Goal: Check status: Check status

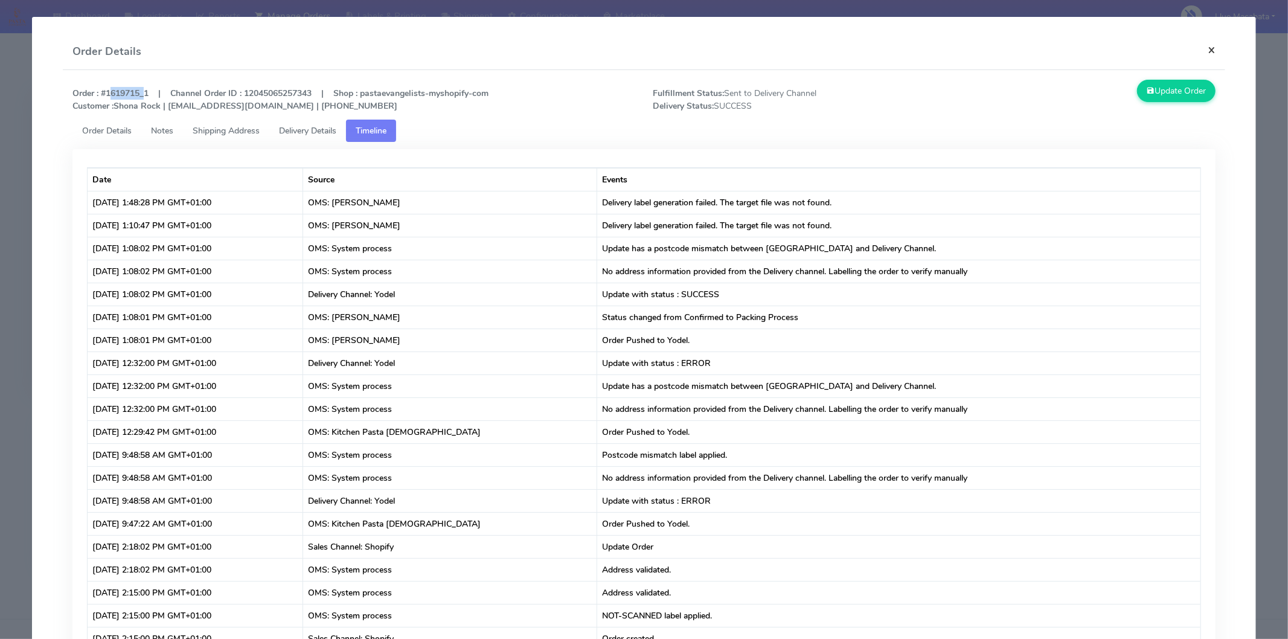
drag, startPoint x: 1210, startPoint y: 38, endPoint x: 1205, endPoint y: 46, distance: 9.5
click at [1208, 41] on button "×" at bounding box center [1211, 50] width 27 height 32
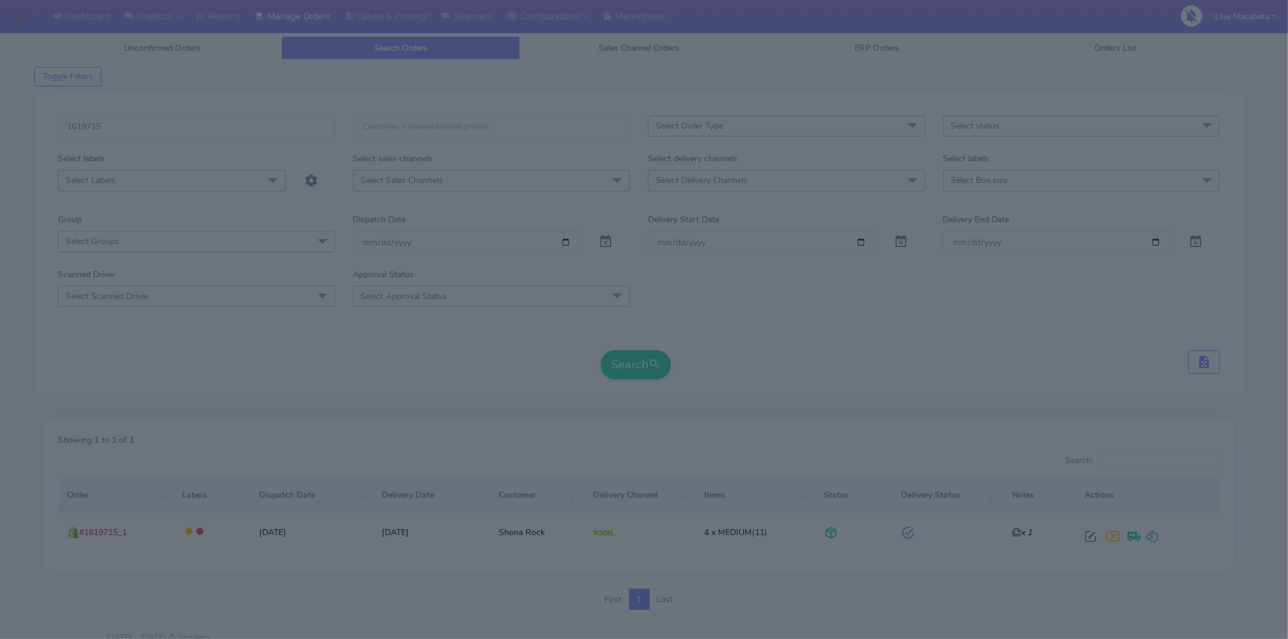
click at [1205, 46] on div "Update Order" at bounding box center [1079, 35] width 290 height 33
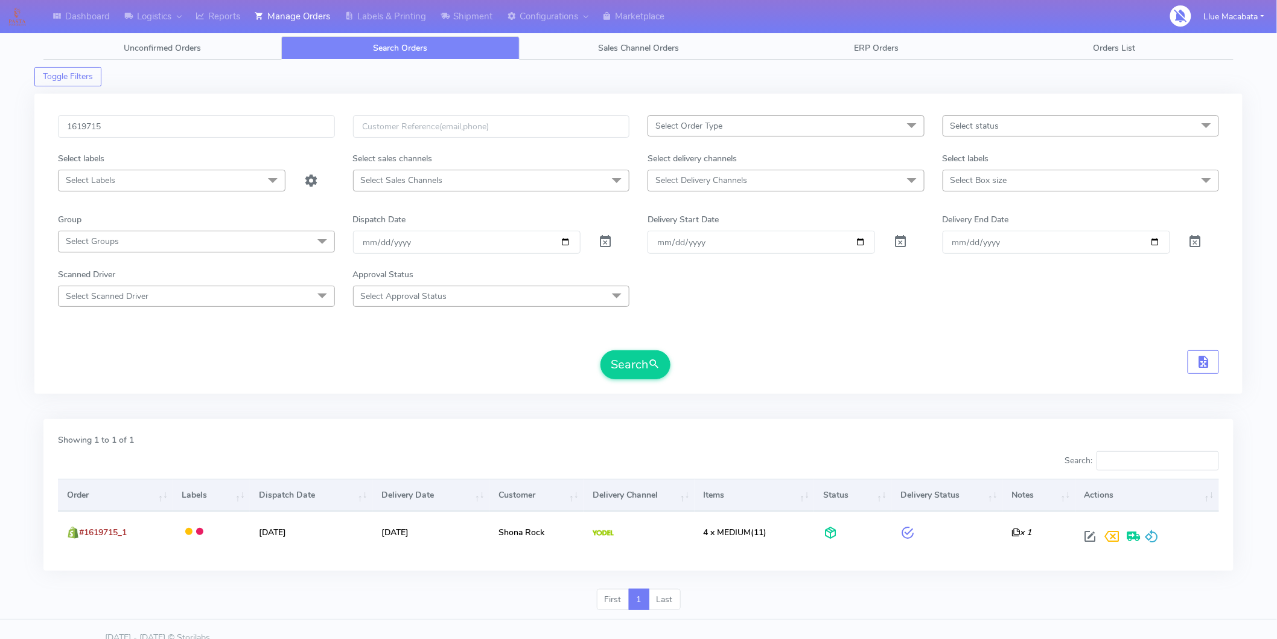
drag, startPoint x: 154, startPoint y: 111, endPoint x: 152, endPoint y: 117, distance: 6.3
click at [153, 112] on div "1619715 Select Order Type Select All MEALS ATAVI One Off Pasta Club Gift Kit Ev…" at bounding box center [638, 244] width 1208 height 300
click at [152, 117] on input "1619715" at bounding box center [196, 126] width 277 height 22
click at [152, 118] on input "1619715" at bounding box center [196, 126] width 277 height 22
paste input "347"
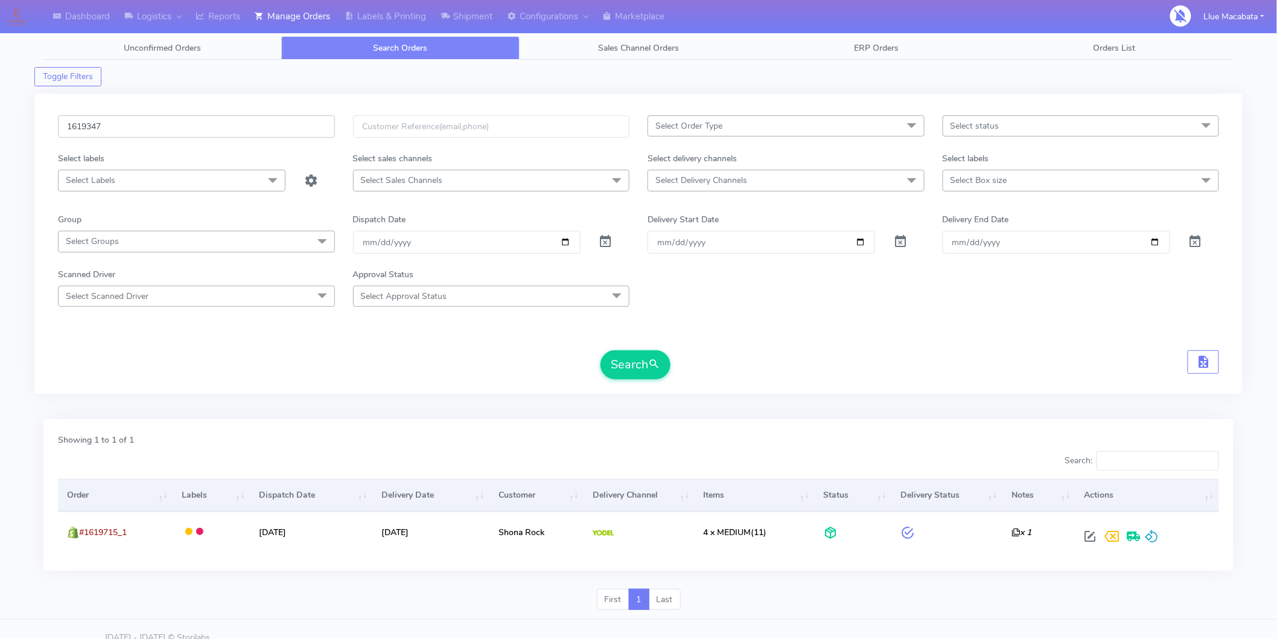
type input "1619347"
click at [601, 350] on button "Search" at bounding box center [636, 364] width 70 height 29
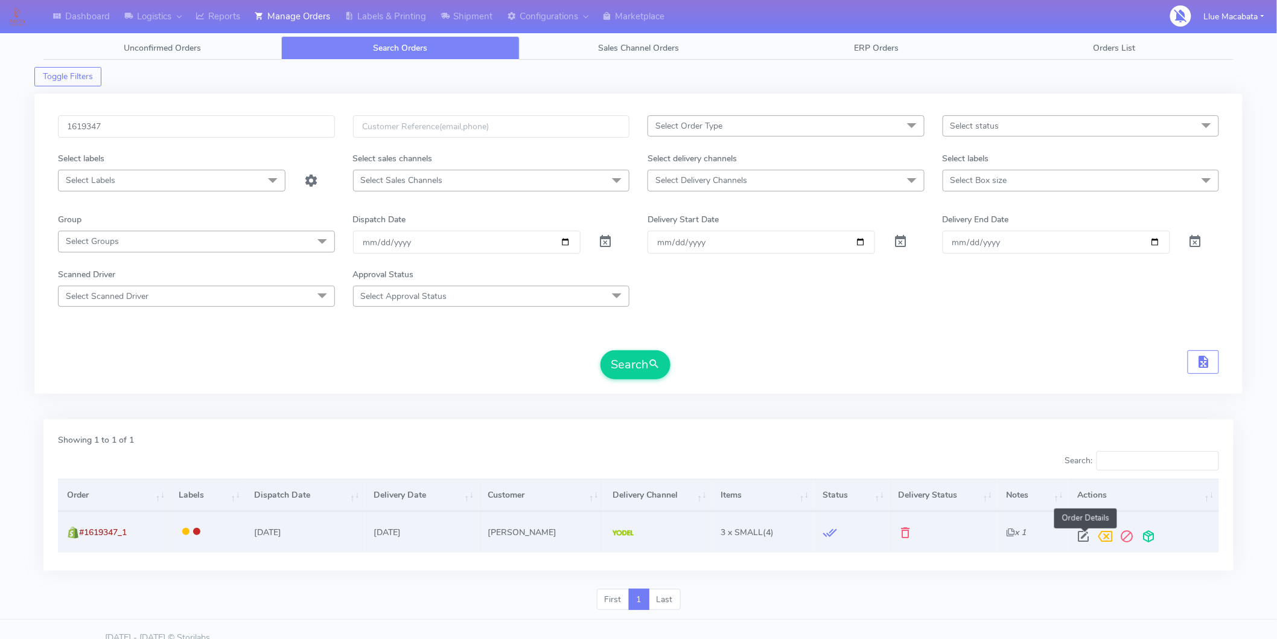
click at [1084, 540] on span at bounding box center [1084, 538] width 22 height 11
select select "5"
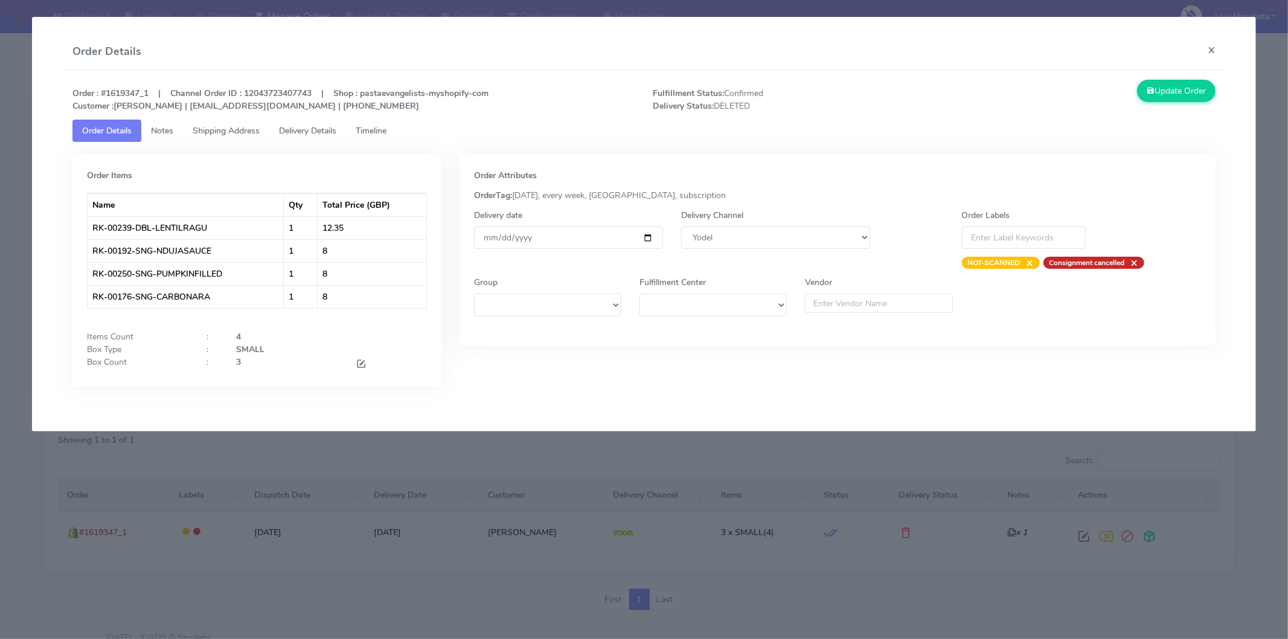
drag, startPoint x: 375, startPoint y: 125, endPoint x: 342, endPoint y: 131, distance: 34.3
click at [376, 125] on span "Timeline" at bounding box center [371, 130] width 31 height 11
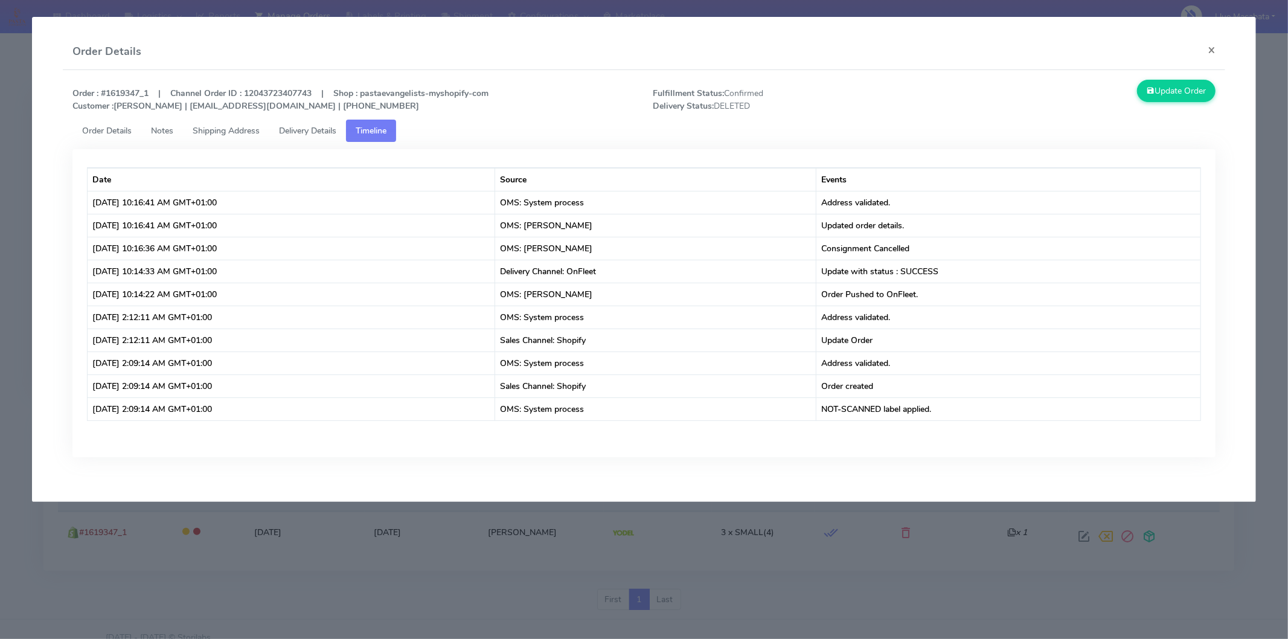
click at [324, 130] on span "Delivery Details" at bounding box center [307, 130] width 57 height 11
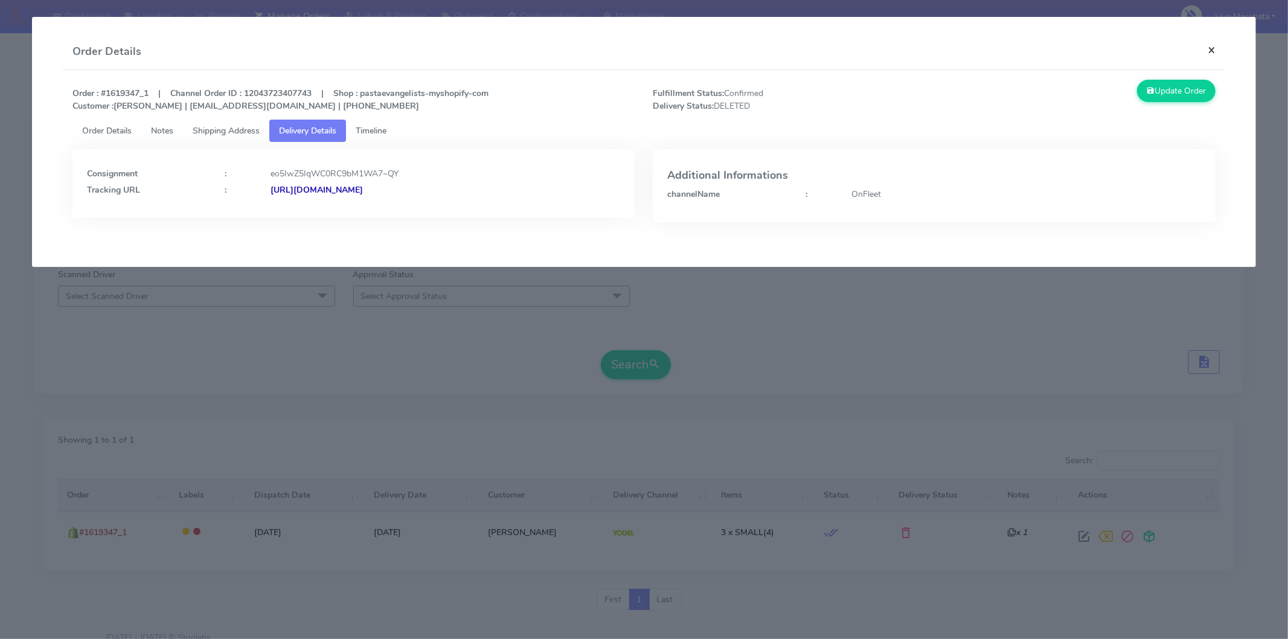
click at [1198, 51] on button "×" at bounding box center [1211, 50] width 27 height 32
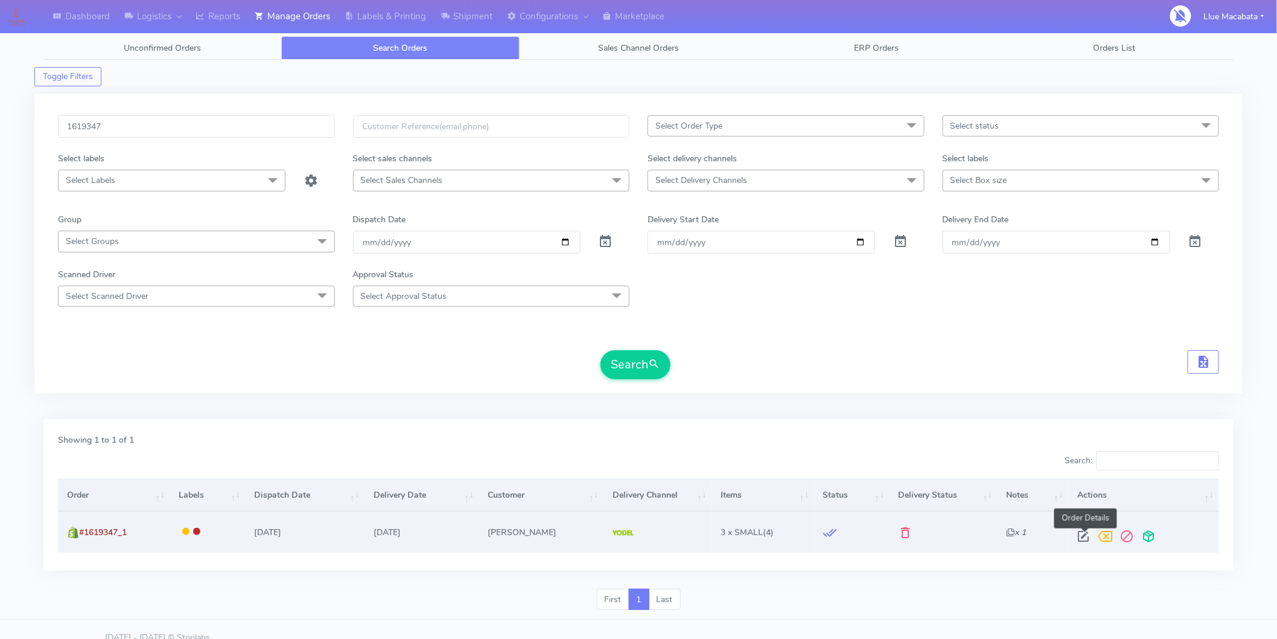
click at [1079, 538] on span at bounding box center [1084, 538] width 22 height 11
select select "5"
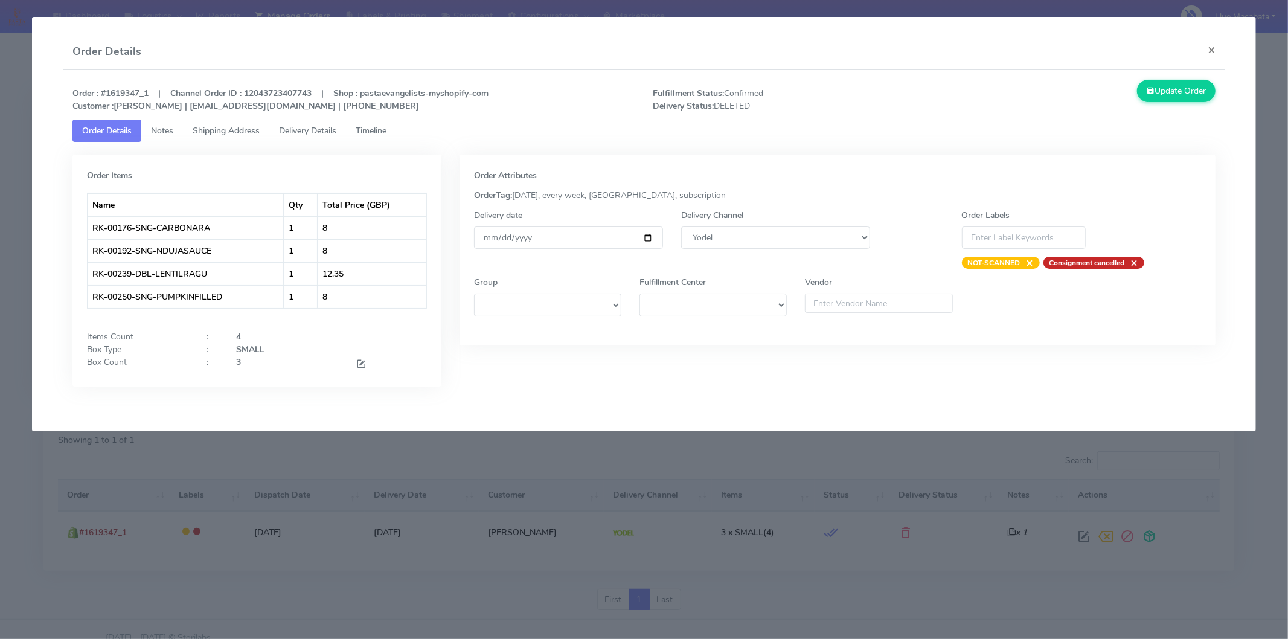
click at [372, 127] on span "Timeline" at bounding box center [371, 130] width 31 height 11
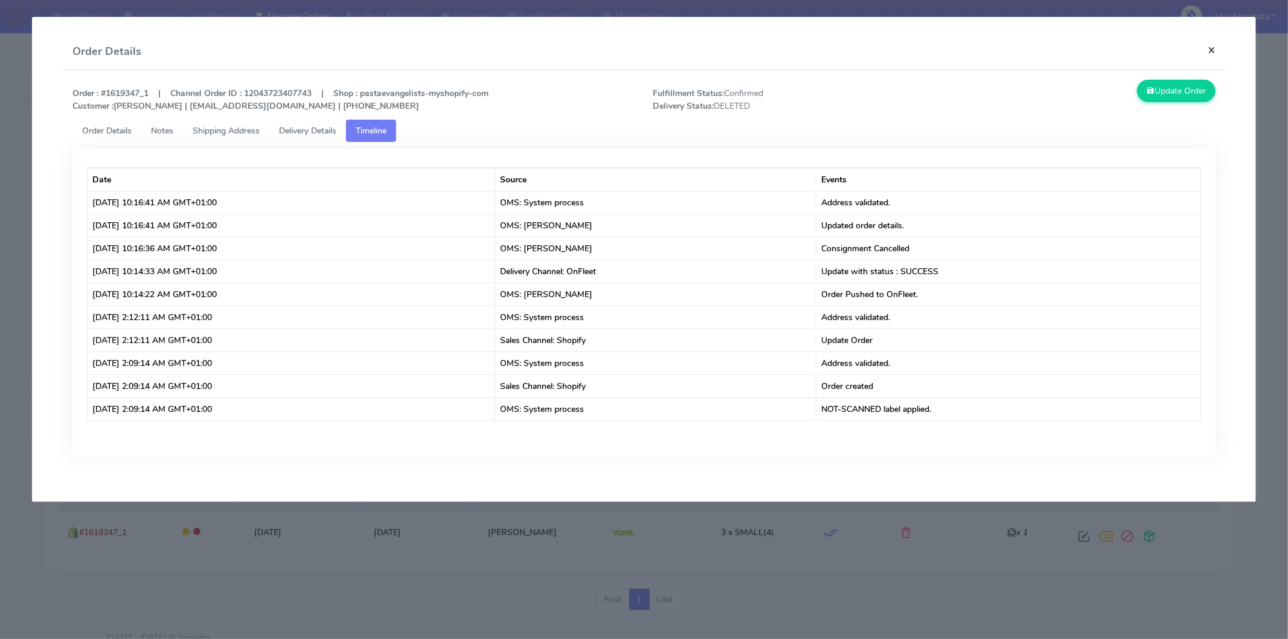
click at [1212, 46] on button "×" at bounding box center [1211, 50] width 27 height 32
